Goal: Navigation & Orientation: Find specific page/section

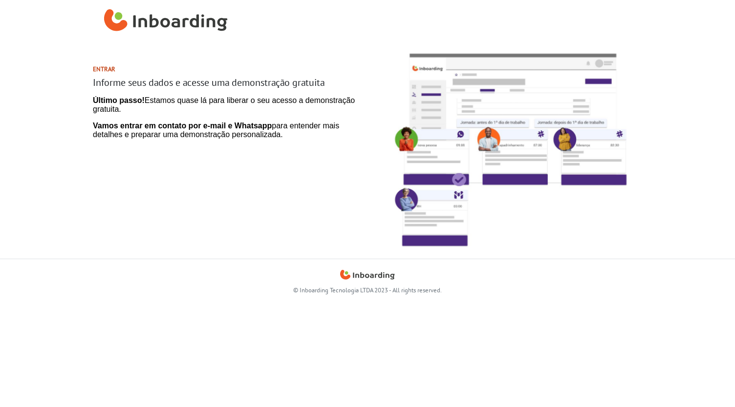
click at [245, 128] on strong "Vamos entrar em contato por e-mail e Whatsapp" at bounding box center [182, 126] width 179 height 8
click at [107, 67] on h2 "Entrar" at bounding box center [228, 68] width 271 height 7
click at [352, 288] on p "© Inboarding Tecnologia LTDA 2023 - All rights reserved." at bounding box center [367, 290] width 542 height 9
click at [504, 140] on img at bounding box center [507, 150] width 264 height 217
click at [538, 44] on img at bounding box center [507, 150] width 264 height 217
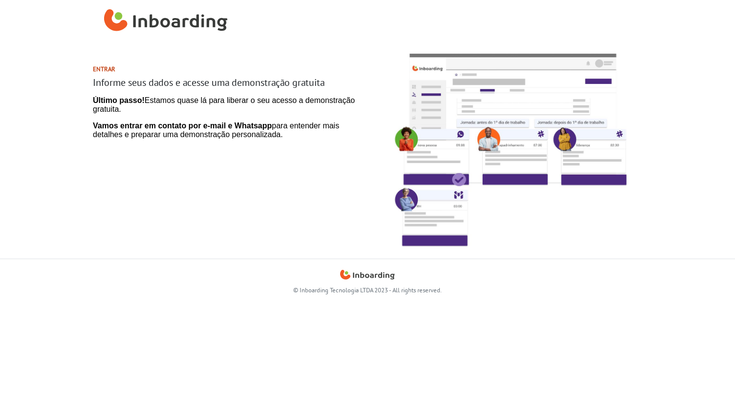
drag, startPoint x: 627, startPoint y: 0, endPoint x: 485, endPoint y: 348, distance: 375.5
click at [485, 348] on body "Entrar Informe seus dados e acesse uma demonstração gratuita © Inboarding Tecno…" at bounding box center [367, 203] width 735 height 407
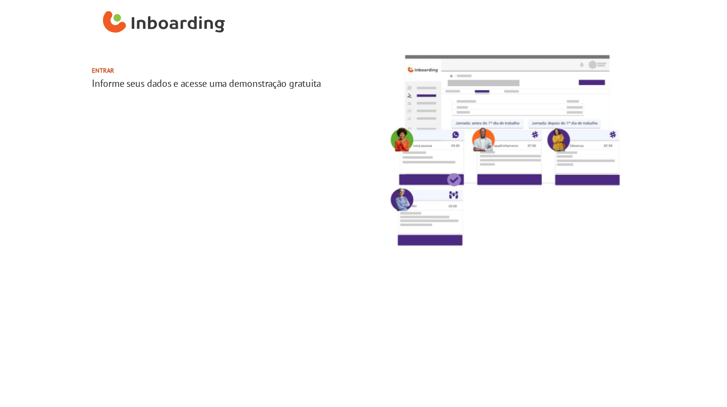
select select "PT"
